Goal: Information Seeking & Learning: Learn about a topic

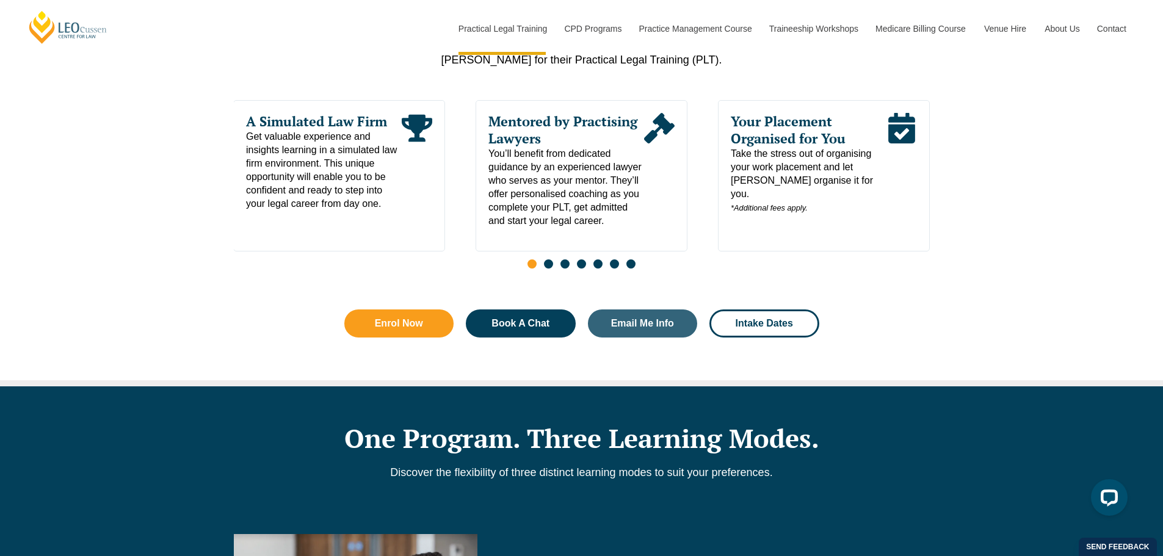
scroll to position [662, 0]
click at [439, 313] on link "Enrol Now" at bounding box center [399, 323] width 110 height 28
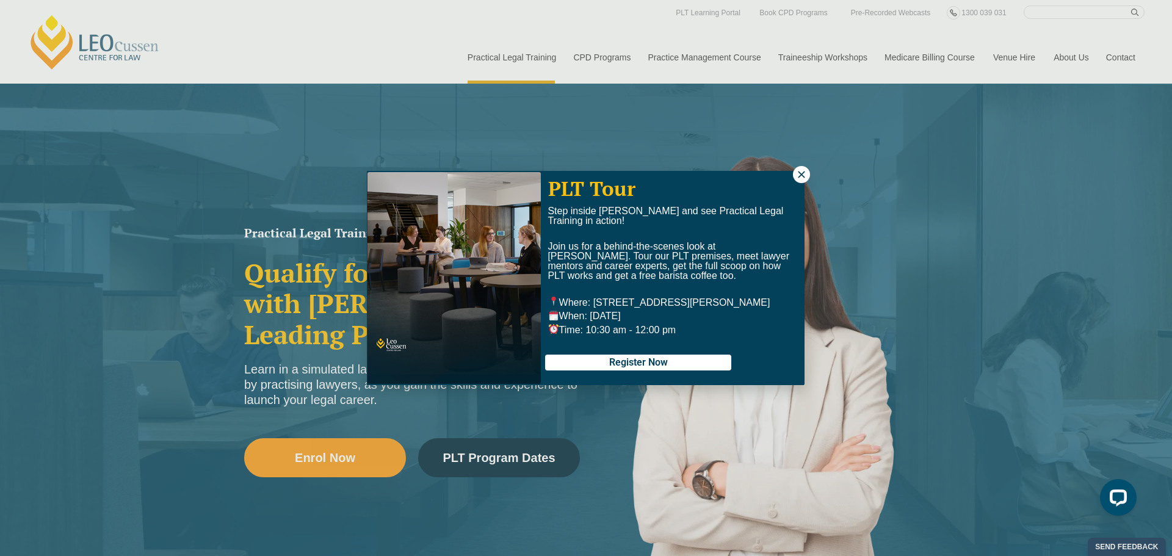
click at [584, 59] on div "PLT Tour Step inside Leo Cussen and see Practical Legal Training in action! Joi…" at bounding box center [586, 278] width 1172 height 556
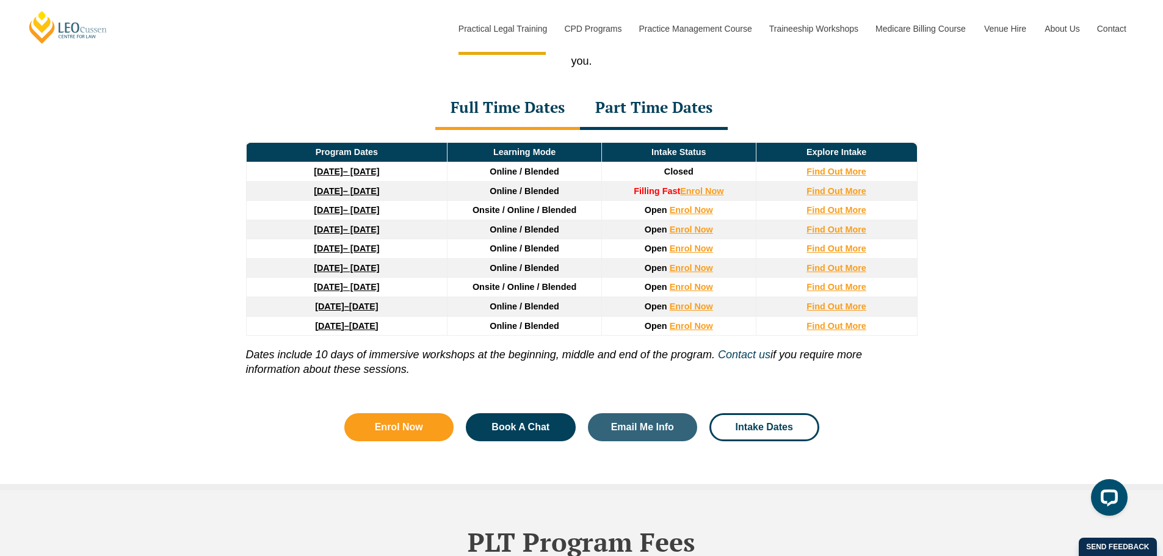
scroll to position [1587, 0]
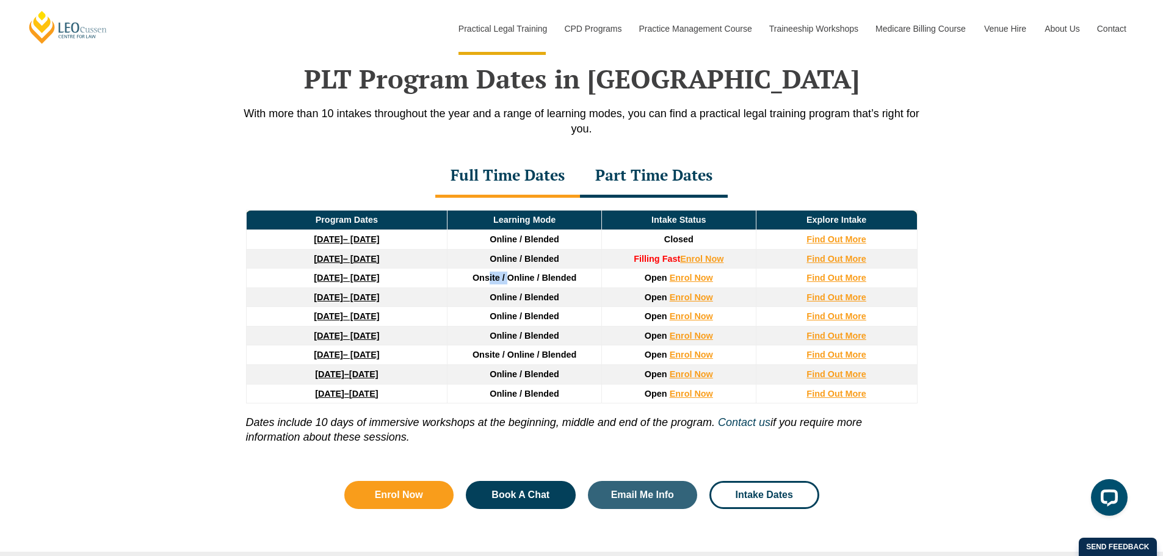
drag, startPoint x: 515, startPoint y: 284, endPoint x: 490, endPoint y: 285, distance: 25.1
click at [489, 283] on span "Onsite / Online / Blended" at bounding box center [524, 278] width 104 height 10
click at [491, 283] on span "Onsite / Online / Blended" at bounding box center [524, 278] width 104 height 10
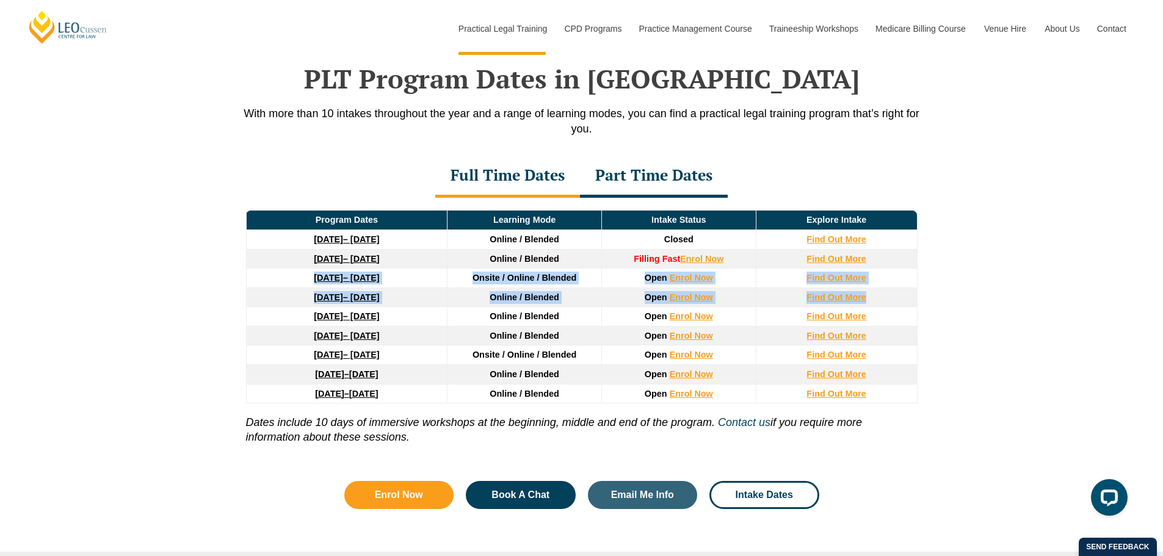
drag, startPoint x: 396, startPoint y: 300, endPoint x: 914, endPoint y: 298, distance: 518.8
click at [914, 298] on thead "Program Dates Learning Mode Intake Status Explore Intake 22 September 2025 – 20…" at bounding box center [581, 307] width 671 height 193
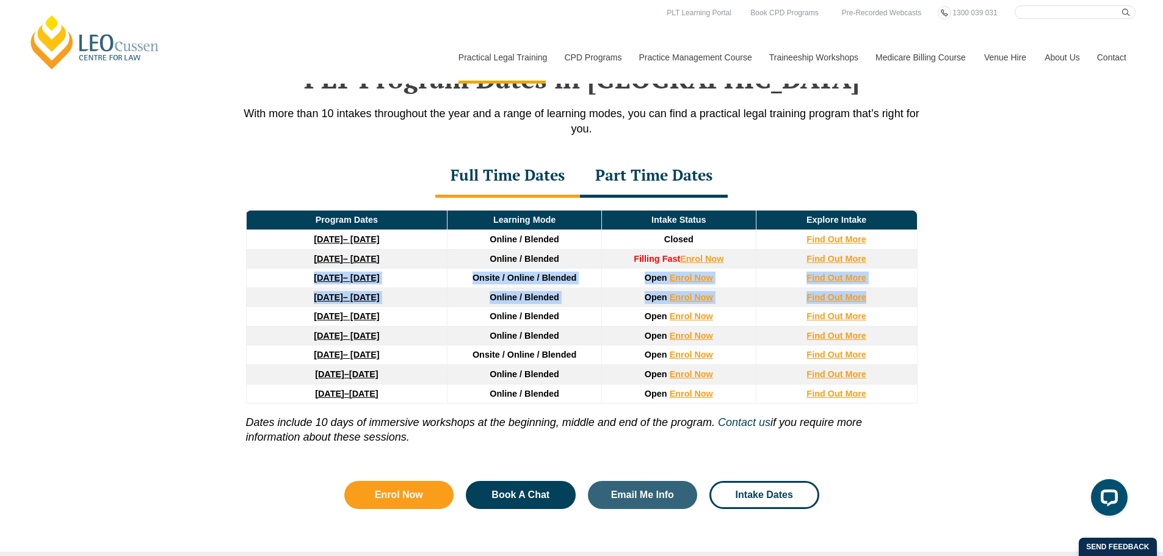
drag, startPoint x: 338, startPoint y: 275, endPoint x: 292, endPoint y: 283, distance: 45.8
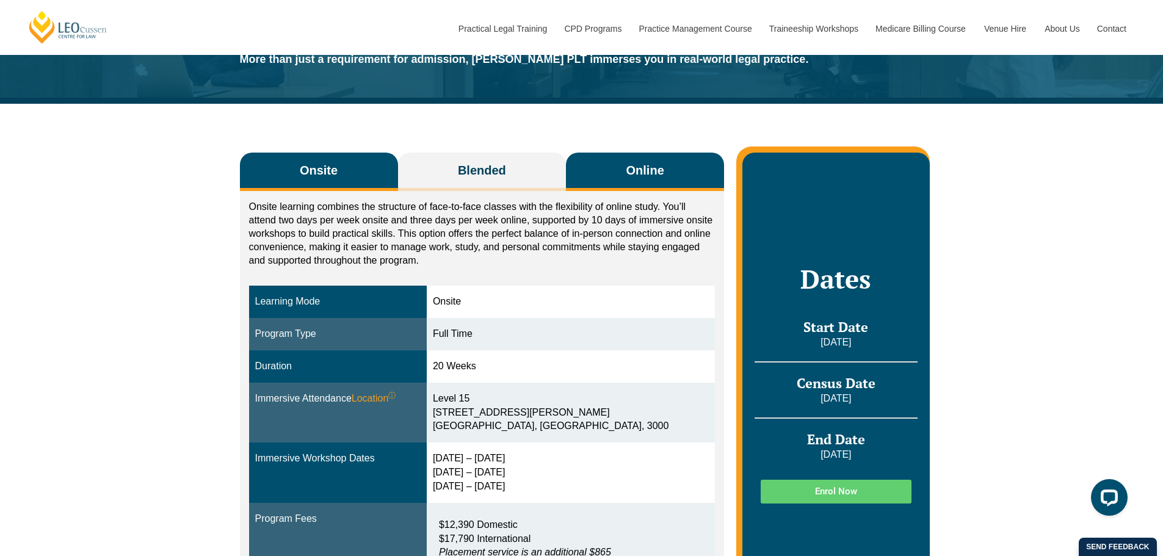
click at [618, 157] on button "Online" at bounding box center [645, 172] width 158 height 38
